Goal: Information Seeking & Learning: Understand process/instructions

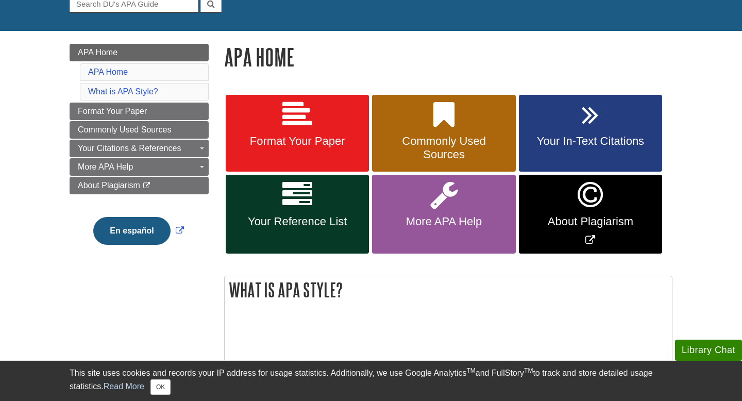
scroll to position [114, 0]
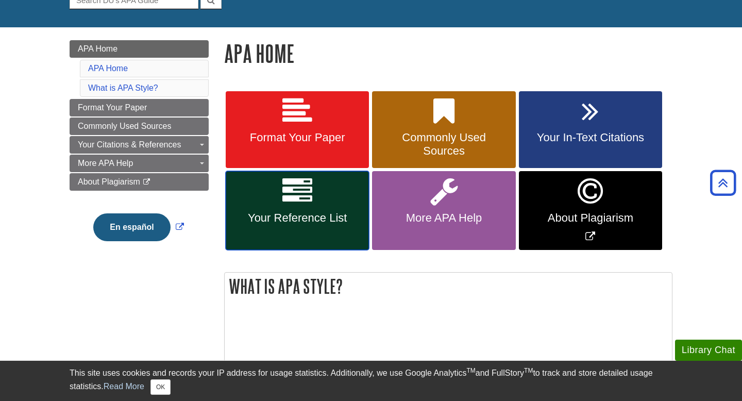
click at [287, 219] on span "Your Reference List" at bounding box center [297, 217] width 128 height 13
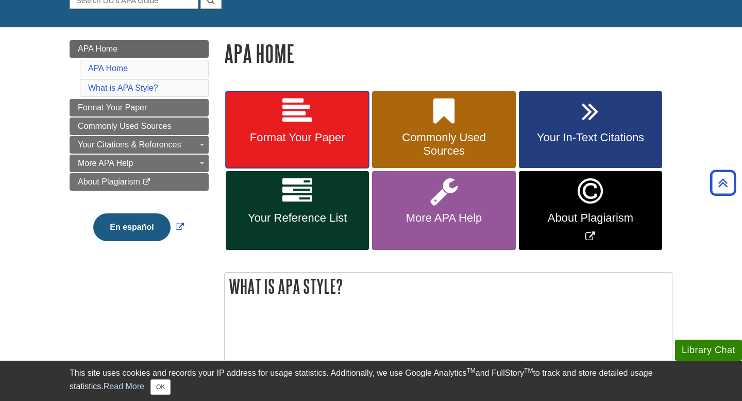
click at [303, 158] on link "Format Your Paper" at bounding box center [297, 129] width 143 height 77
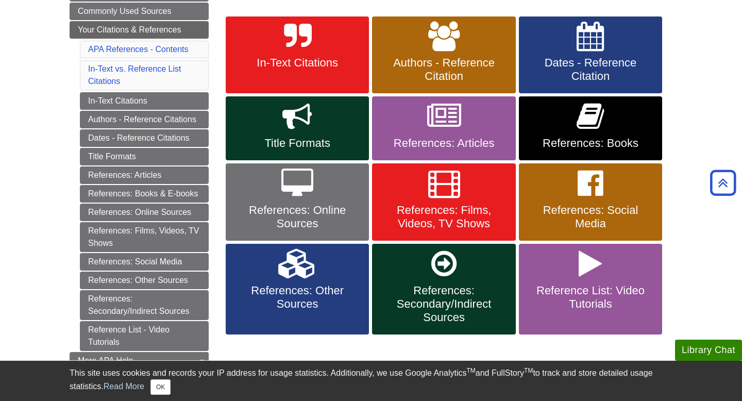
scroll to position [186, 0]
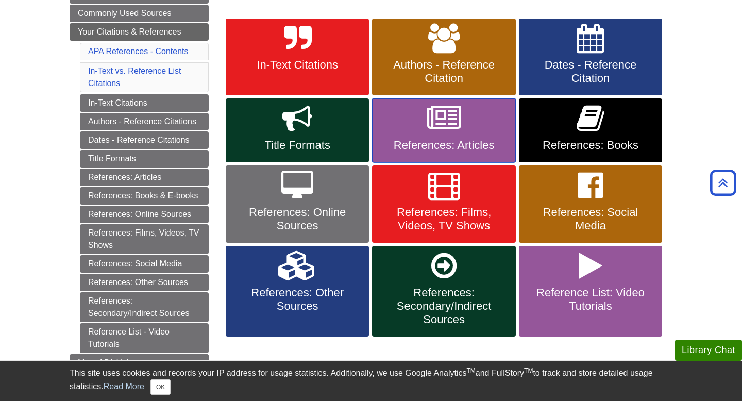
click at [423, 124] on link "References: Articles" at bounding box center [443, 130] width 143 height 64
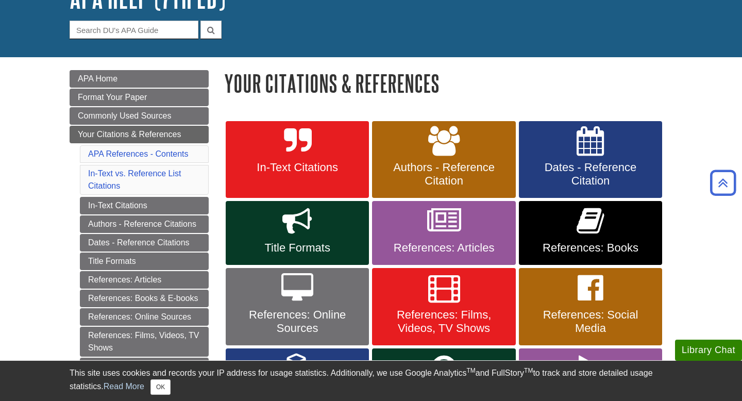
scroll to position [0, 0]
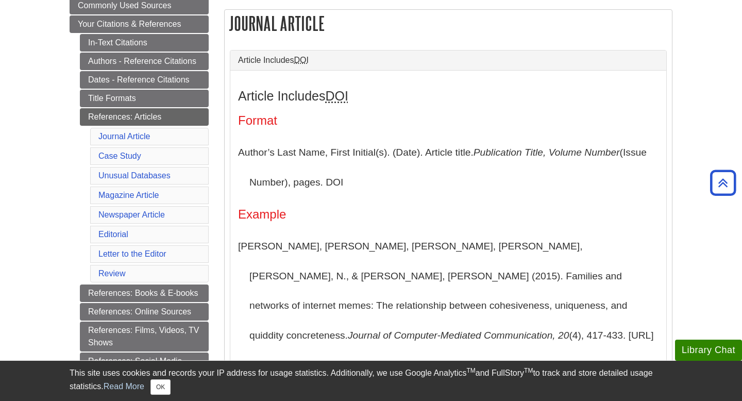
scroll to position [196, 0]
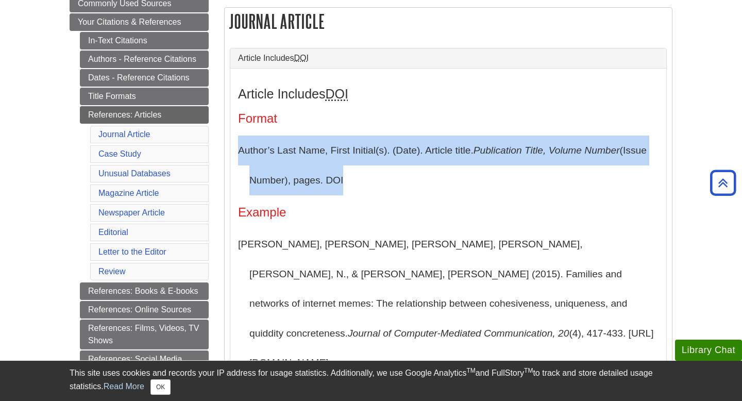
drag, startPoint x: 239, startPoint y: 154, endPoint x: 355, endPoint y: 188, distance: 121.2
click at [355, 188] on p "Author’s Last Name, First Initial(s). (Date). Article title. Publication Title,…" at bounding box center [448, 164] width 420 height 59
copy p "Author’s Last Name, First Initial(s). (Date). Article title. Publication Title,…"
click at [369, 192] on p "Author’s Last Name, First Initial(s). (Date). Article title. Publication Title,…" at bounding box center [448, 164] width 420 height 59
drag, startPoint x: 238, startPoint y: 152, endPoint x: 355, endPoint y: 179, distance: 120.0
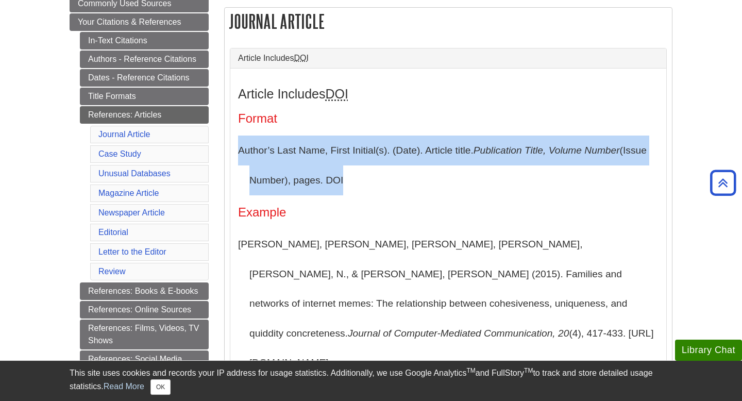
click at [355, 179] on p "Author’s Last Name, First Initial(s). (Date). Article title. Publication Title,…" at bounding box center [448, 164] width 420 height 59
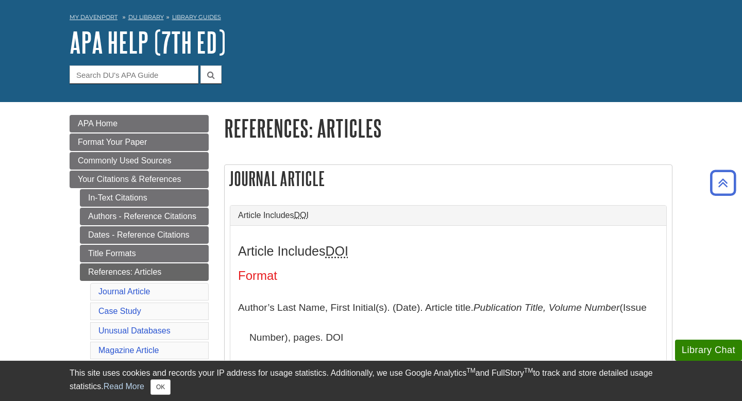
scroll to position [0, 0]
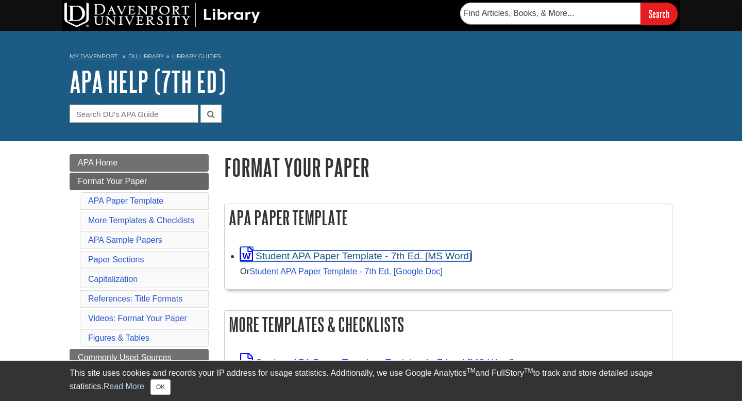
click at [307, 256] on link "Student APA Paper Template - 7th Ed. [MS Word]" at bounding box center [355, 255] width 231 height 11
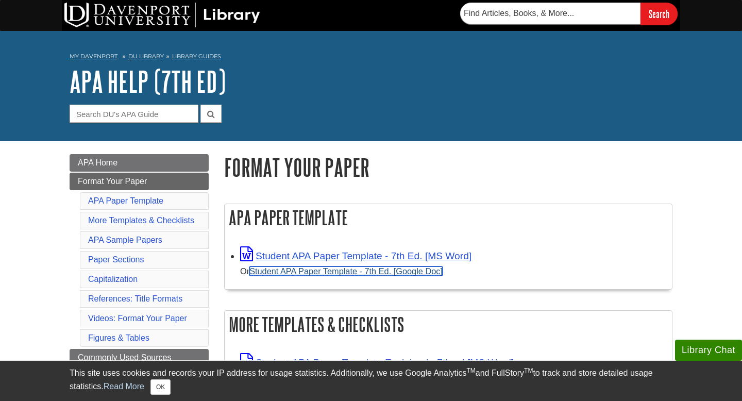
click at [306, 270] on link "Student APA Paper Template - 7th Ed. [Google Doc]" at bounding box center [345, 270] width 193 height 9
